Goal: Find contact information: Find contact information

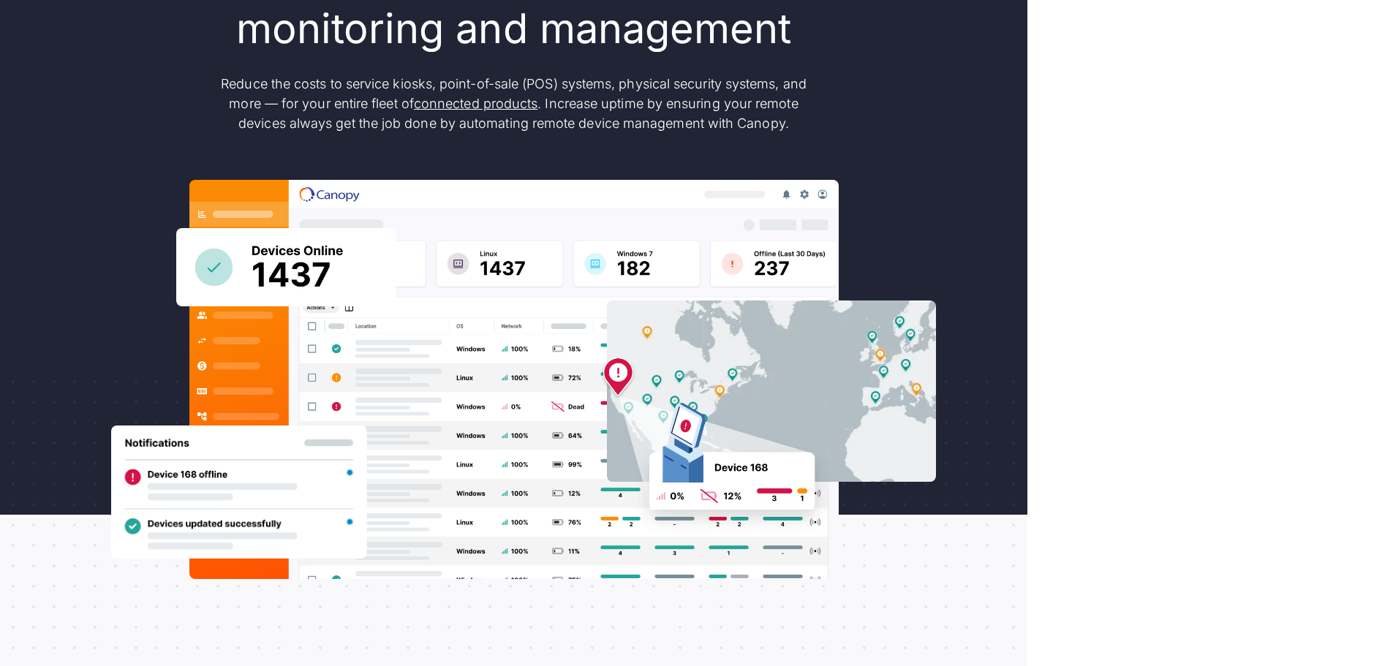
scroll to position [219, 0]
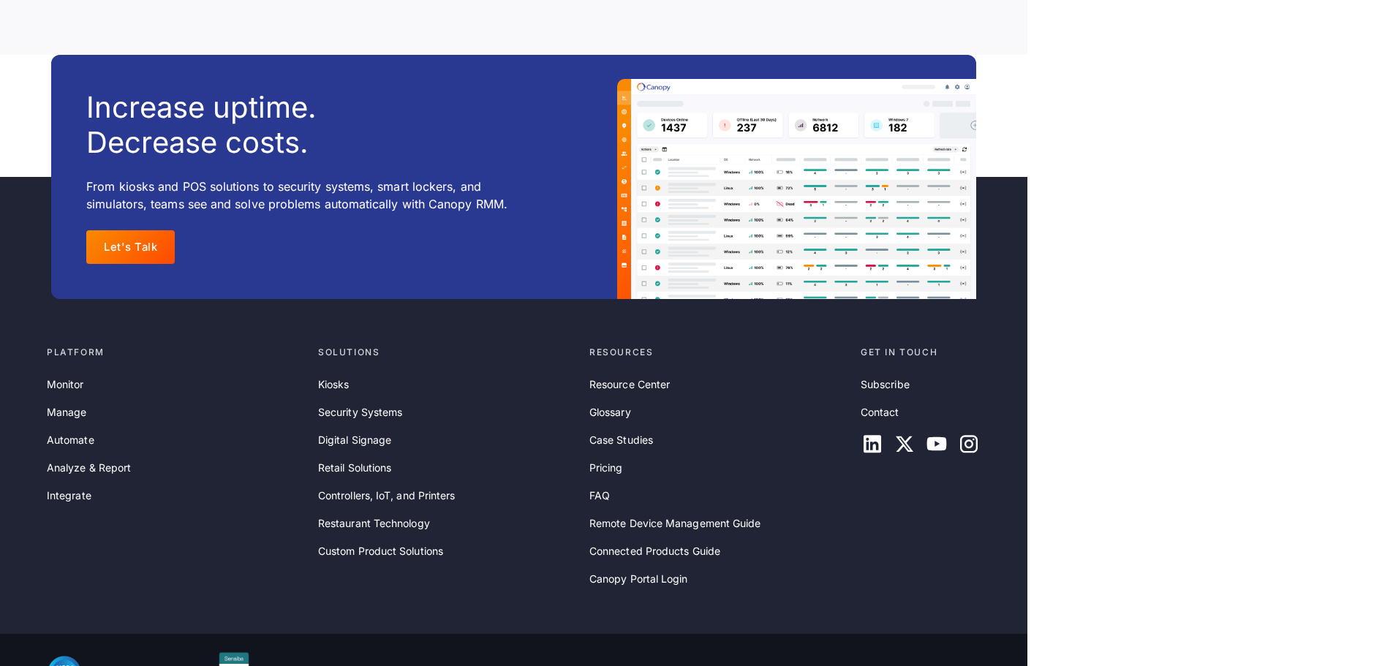
scroll to position [4745, 0]
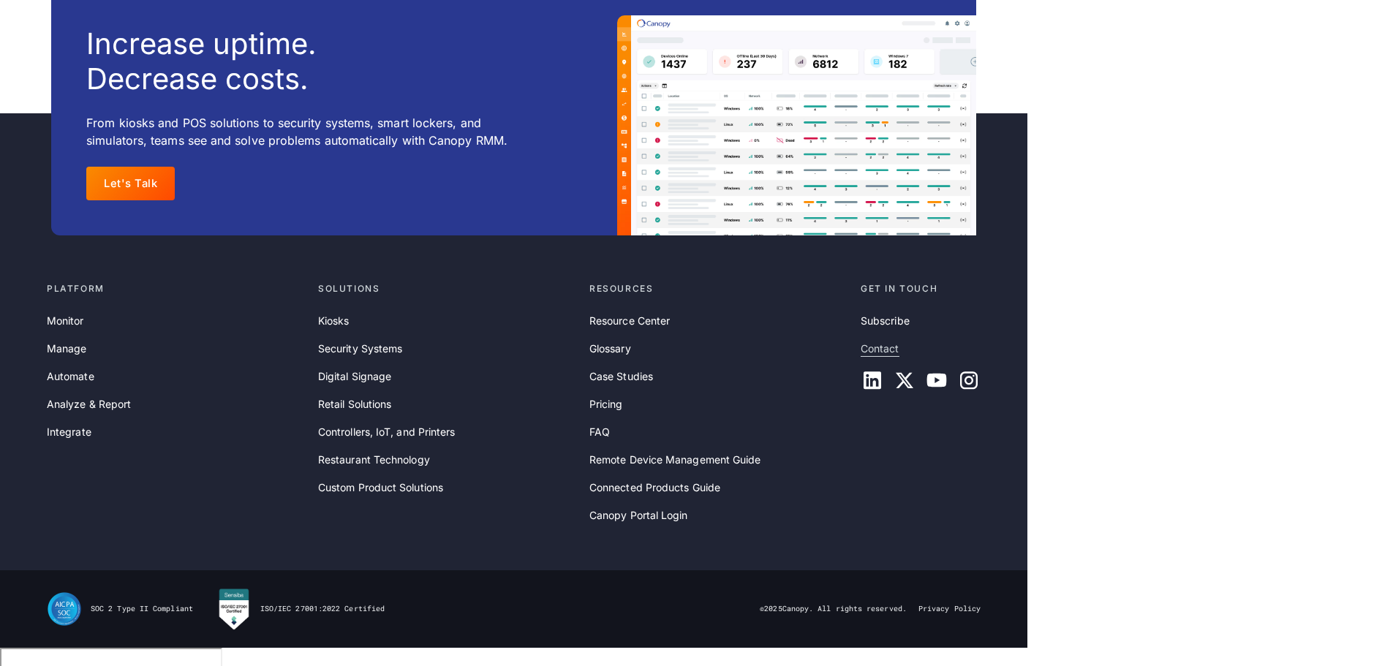
click at [893, 357] on link "Contact" at bounding box center [880, 349] width 39 height 16
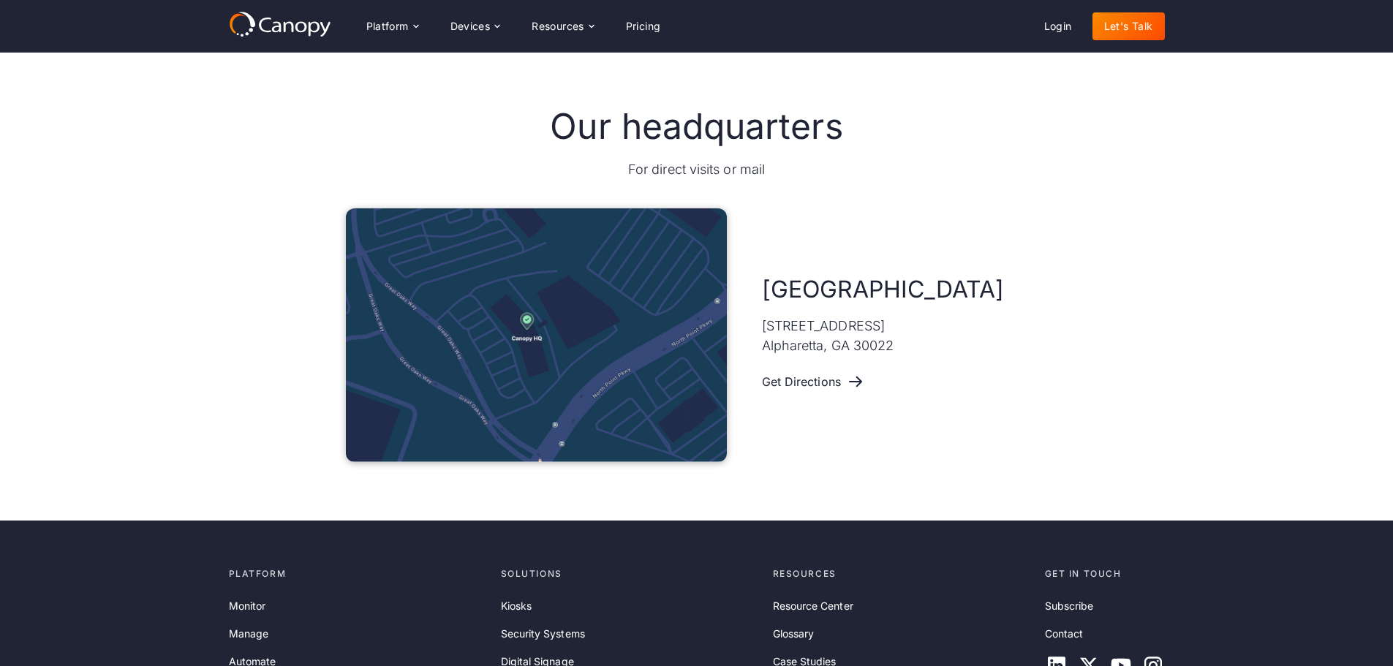
scroll to position [712, 0]
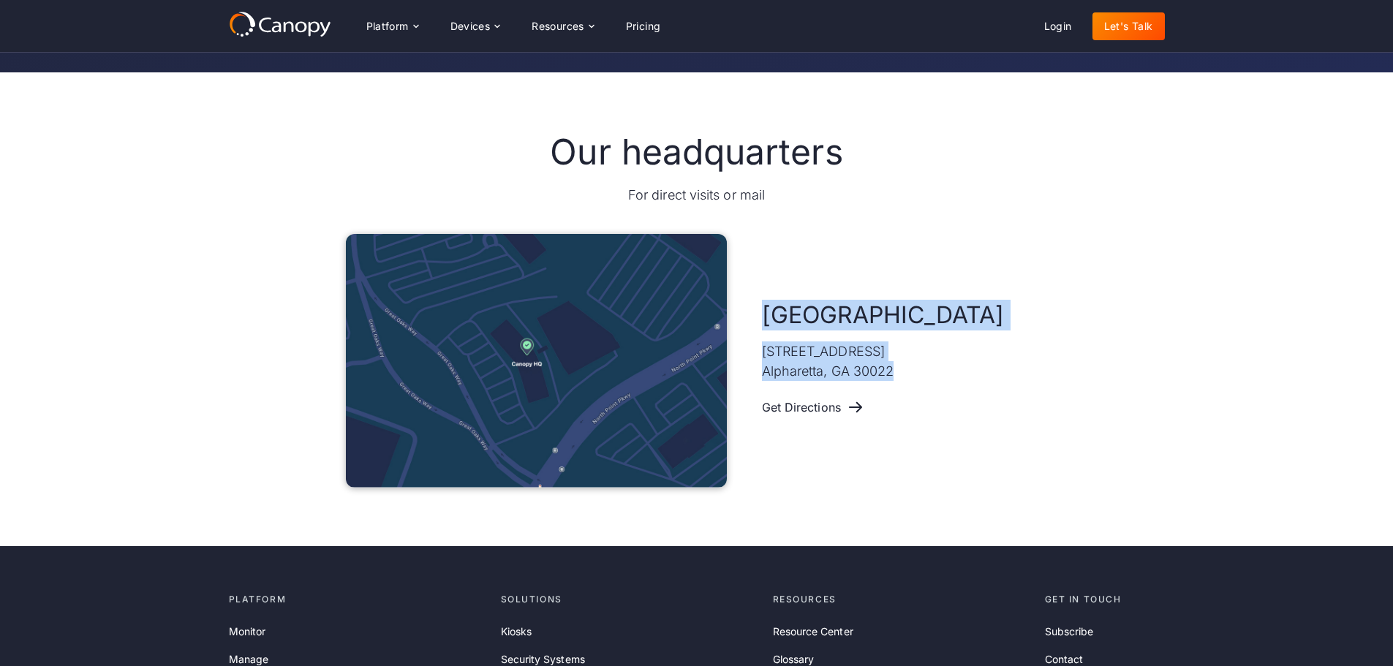
drag, startPoint x: 906, startPoint y: 366, endPoint x: 742, endPoint y: 353, distance: 164.4
click at [742, 353] on div "Atlanta 11475 Great Oaks Way #325 Alpharetta, GA 30022 Get Directions" at bounding box center [697, 361] width 702 height 254
click at [764, 355] on p "11475 Great Oaks Way #325 Alpharetta, GA 30022" at bounding box center [828, 361] width 132 height 39
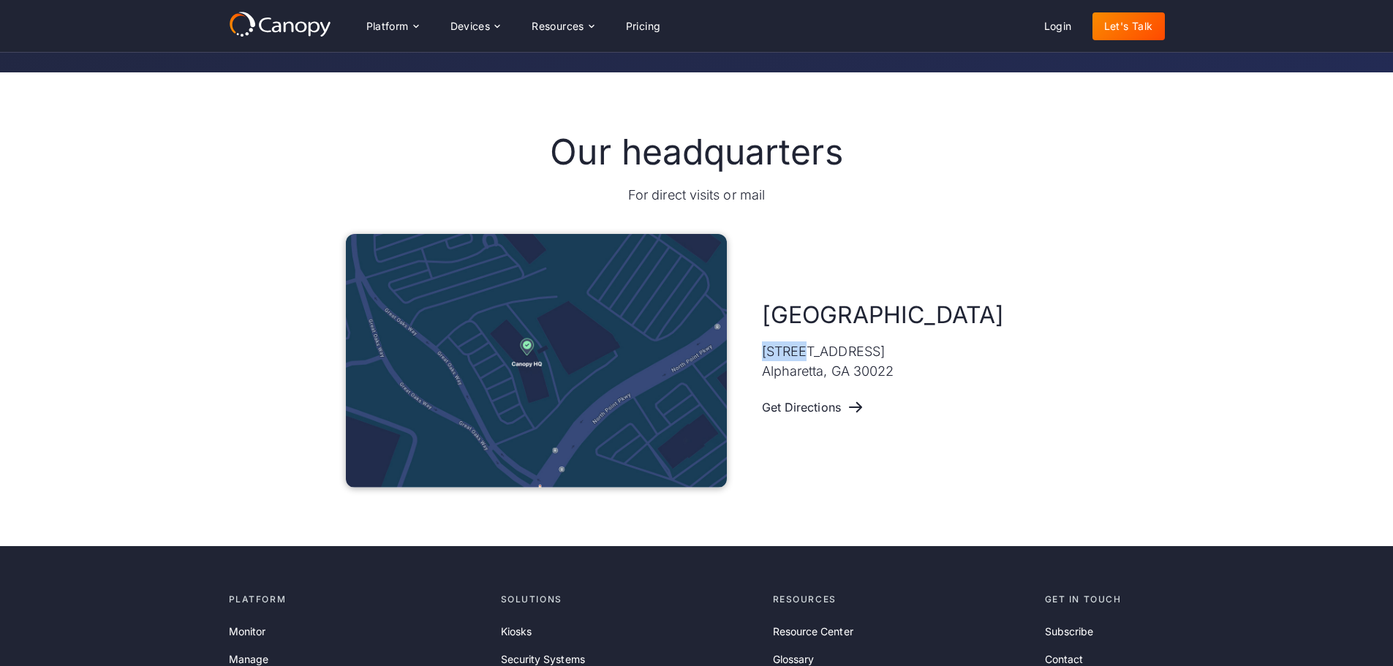
click at [764, 355] on p "11475 Great Oaks Way #325 Alpharetta, GA 30022" at bounding box center [828, 361] width 132 height 39
drag, startPoint x: 900, startPoint y: 374, endPoint x: 757, endPoint y: 350, distance: 145.3
click at [758, 350] on div "Atlanta 11475 Great Oaks Way #325 Alpharetta, GA 30022 Get Directions" at bounding box center [697, 361] width 702 height 254
copy p "11475 Great Oaks Way #325 Alpharetta, GA 30022"
